Goal: Check status

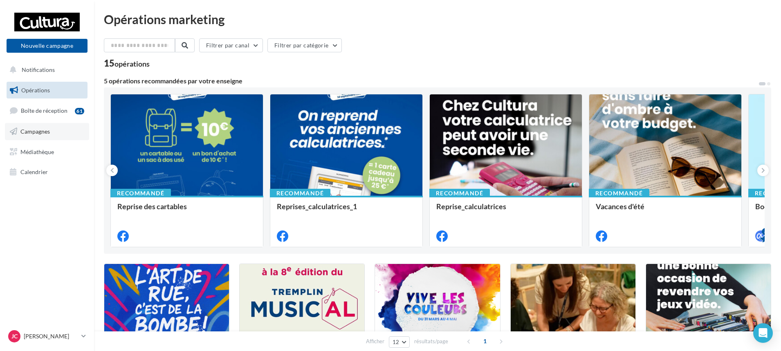
click at [45, 132] on span "Campagnes" at bounding box center [34, 131] width 29 height 7
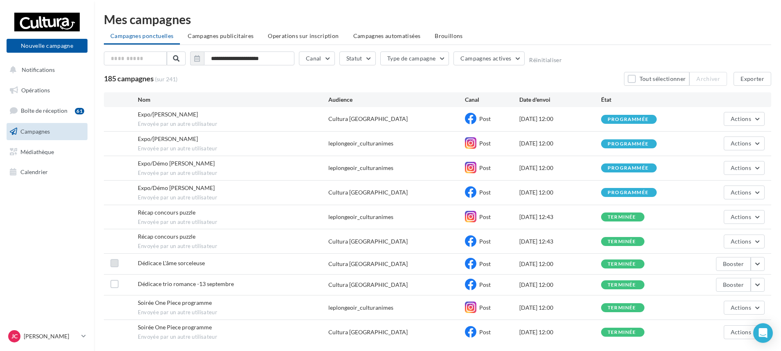
click at [115, 262] on label at bounding box center [114, 263] width 8 height 8
click at [115, 262] on icon at bounding box center [115, 263] width 6 height 6
click at [753, 267] on button "button" at bounding box center [757, 264] width 14 height 14
click at [716, 161] on button "Voir les résultats" at bounding box center [724, 159] width 82 height 21
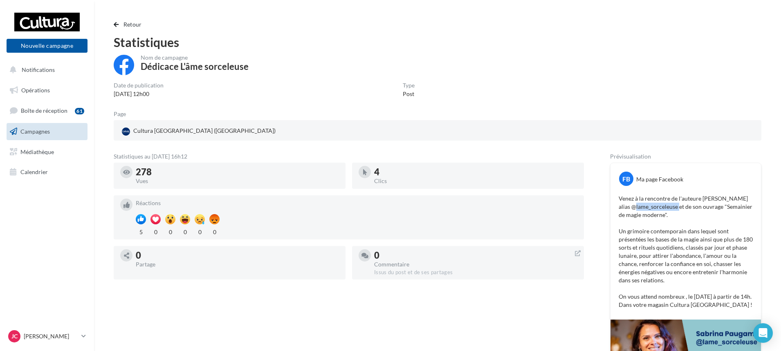
drag, startPoint x: 632, startPoint y: 206, endPoint x: 676, endPoint y: 211, distance: 44.0
click at [676, 211] on p "Venez à la rencontre de l'auteure Sabrina Paugam alias @lame_sorceleuse et de s…" at bounding box center [685, 252] width 134 height 114
copy p "@lame_sorceleuse"
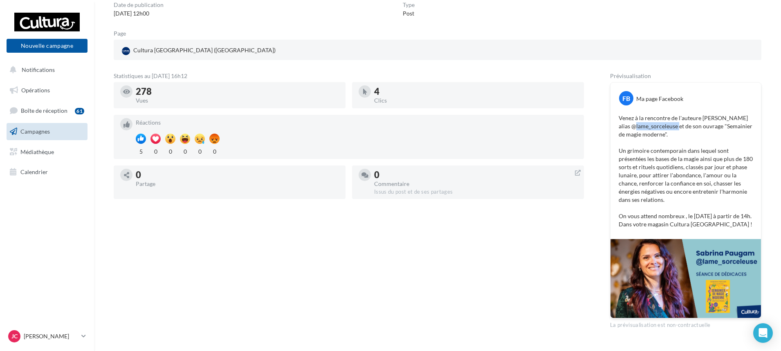
scroll to position [82, 0]
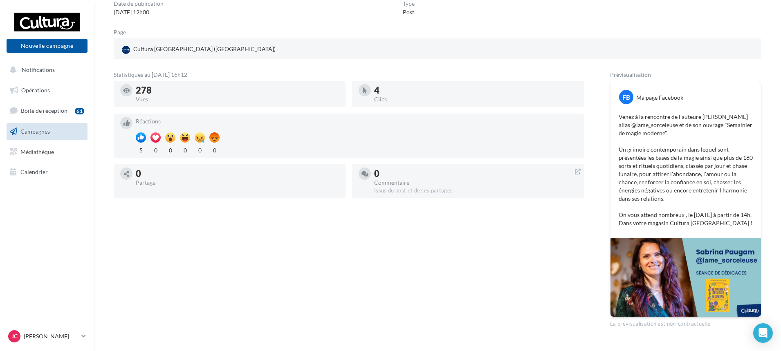
click at [591, 224] on div "Statistiques au 19 septembre 2025 - 16h12 278 Vues 4 Clics Réactions 5 0 0 0 0 …" at bounding box center [437, 199] width 647 height 255
